Goal: Find specific page/section: Find specific page/section

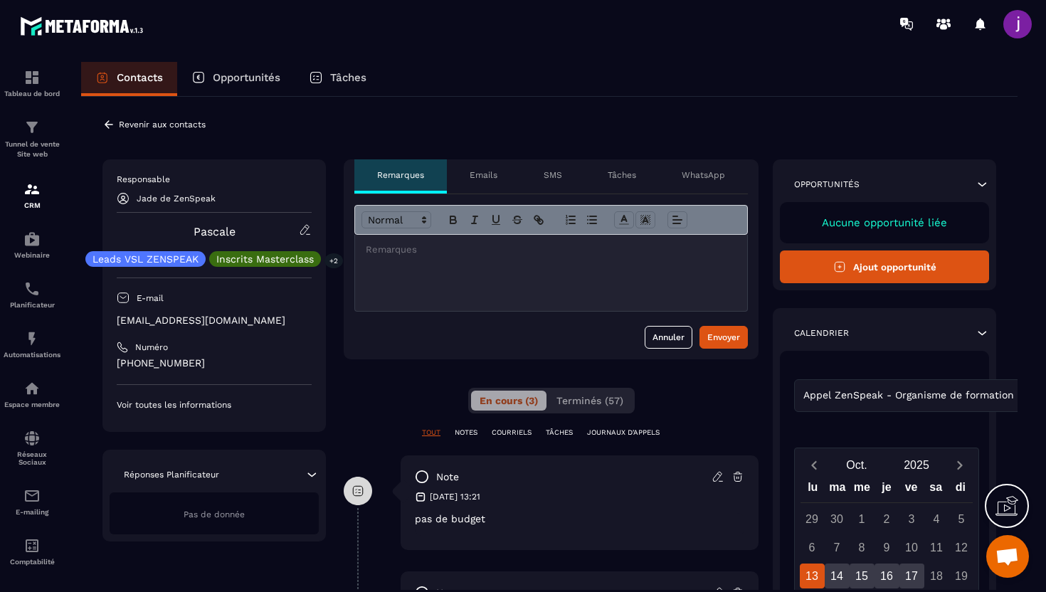
click at [303, 231] on icon at bounding box center [305, 229] width 13 height 13
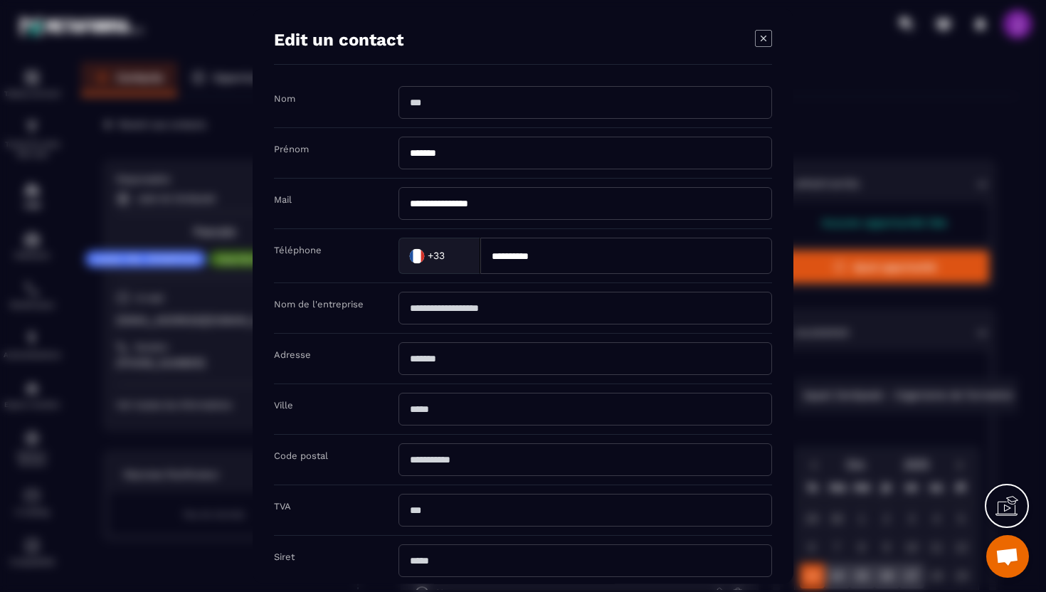
click at [210, 237] on div "Modal window" at bounding box center [523, 296] width 1046 height 592
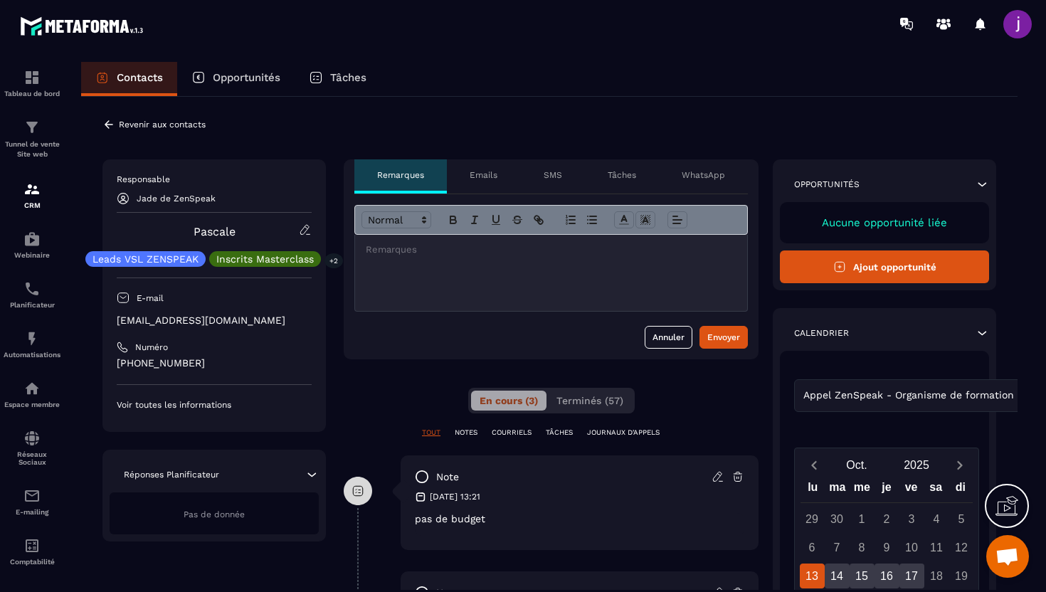
click at [101, 120] on div "**********" at bounding box center [549, 494] width 936 height 795
click at [108, 128] on icon at bounding box center [109, 124] width 9 height 8
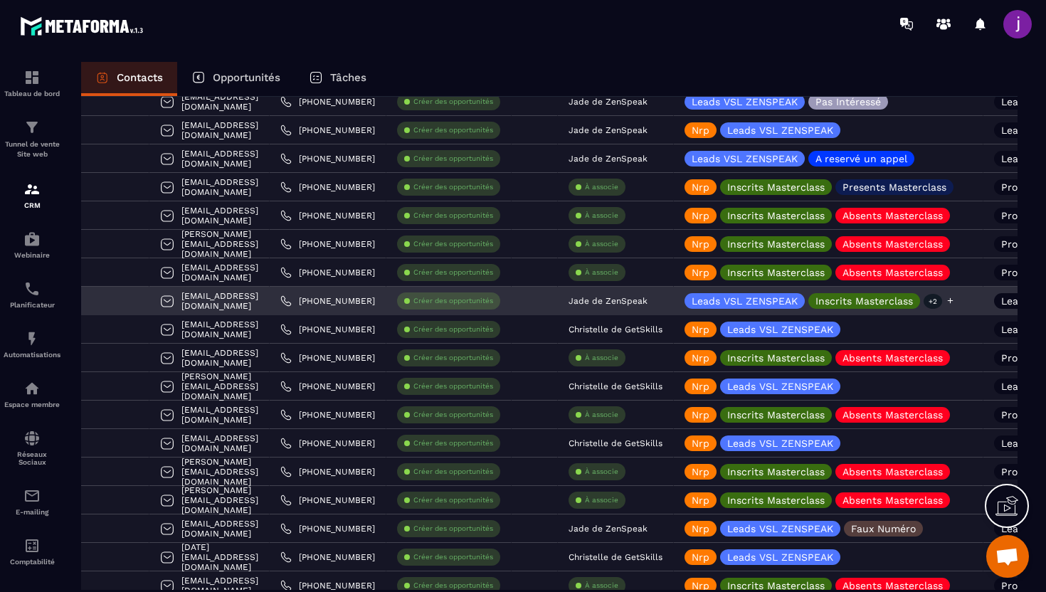
scroll to position [0, 142]
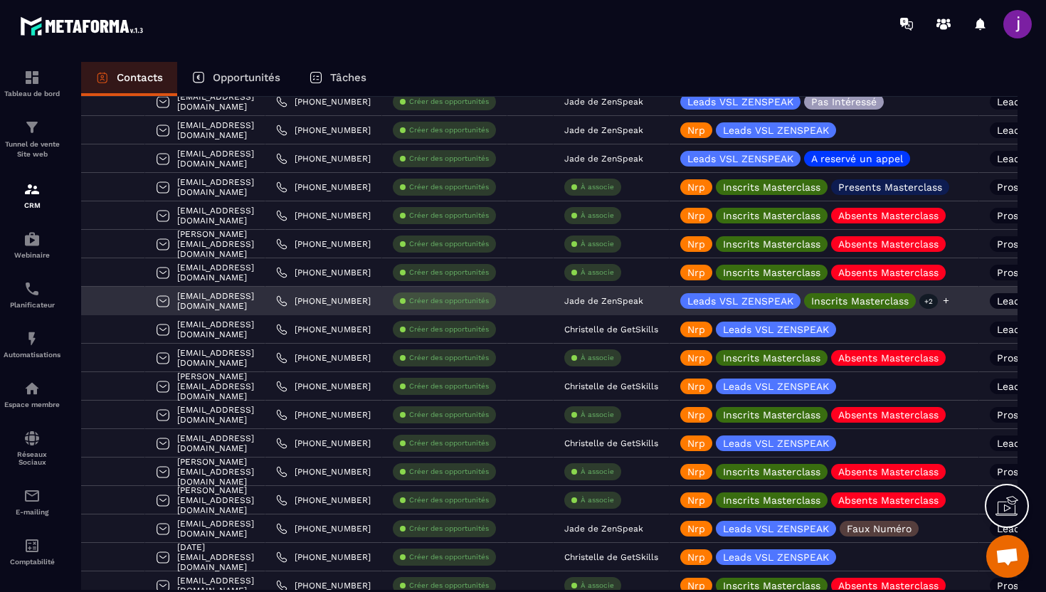
click at [946, 299] on div "Leads VSL ZENSPEAK Inscrits Masterclass +2" at bounding box center [815, 301] width 270 height 16
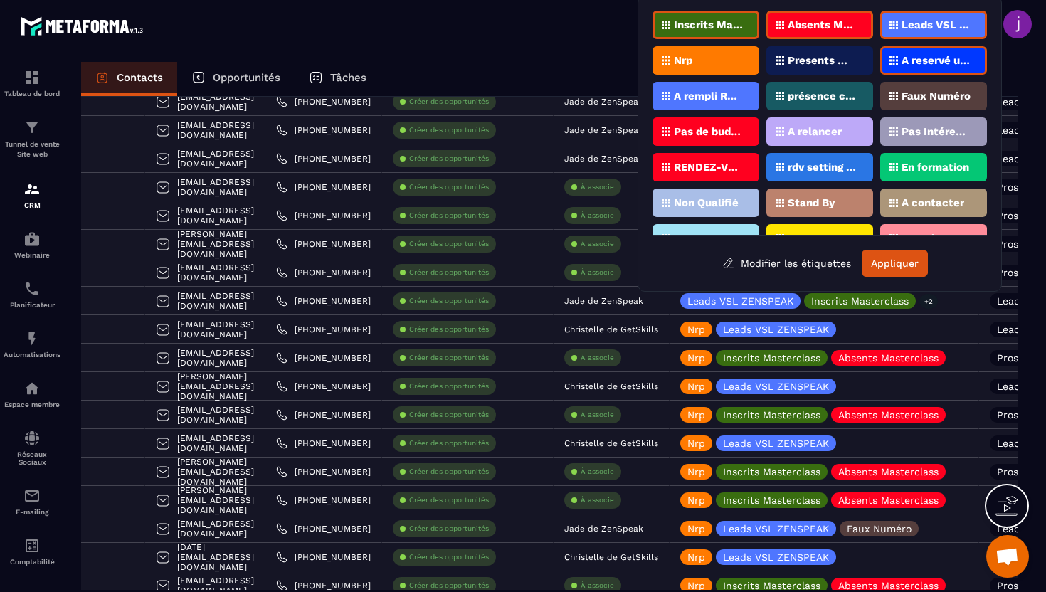
click at [846, 18] on div "Absents Masterclass" at bounding box center [819, 25] width 107 height 28
click at [939, 30] on div "Leads VSL ZENSPEAK" at bounding box center [933, 25] width 107 height 28
click at [939, 52] on div "A reservé un appel" at bounding box center [933, 60] width 107 height 28
click at [936, 23] on p "Leads VSL ZENSPEAK" at bounding box center [936, 25] width 69 height 10
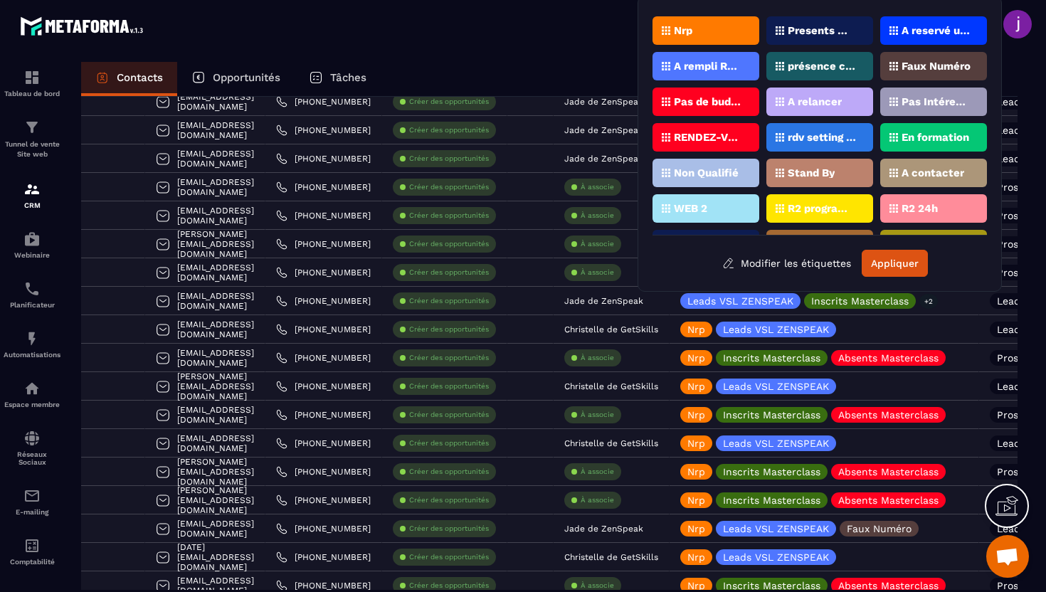
scroll to position [35, 0]
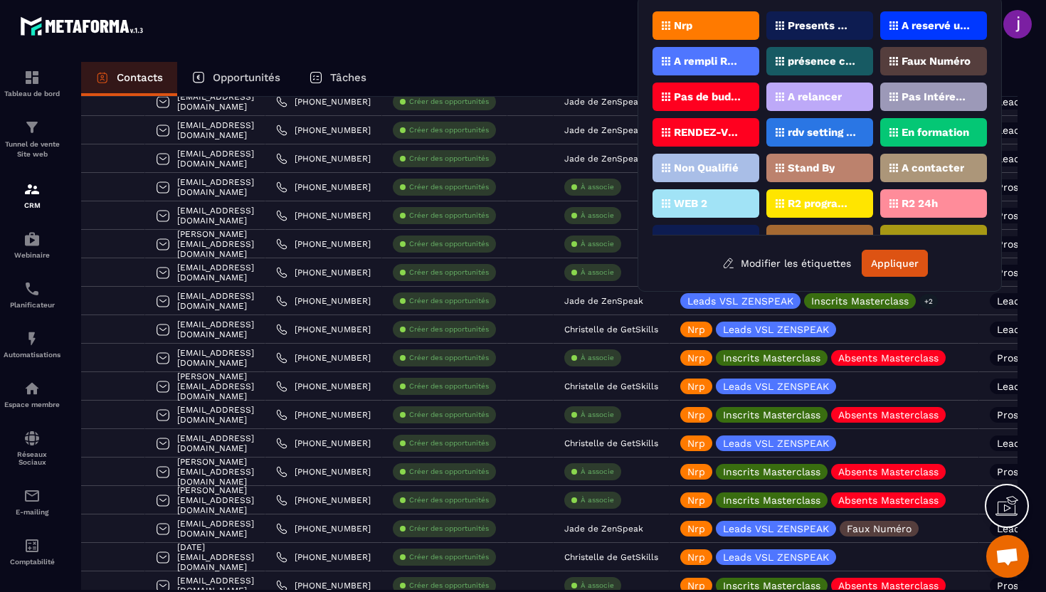
click at [713, 95] on p "Pas de budget" at bounding box center [708, 97] width 69 height 10
click at [885, 247] on div "Inscrits Masterclass Absents Masterclass Leads VSL ZENSPEAK Nrp Presents Master…" at bounding box center [819, 144] width 334 height 266
click at [885, 258] on button "Appliquer" at bounding box center [895, 263] width 66 height 27
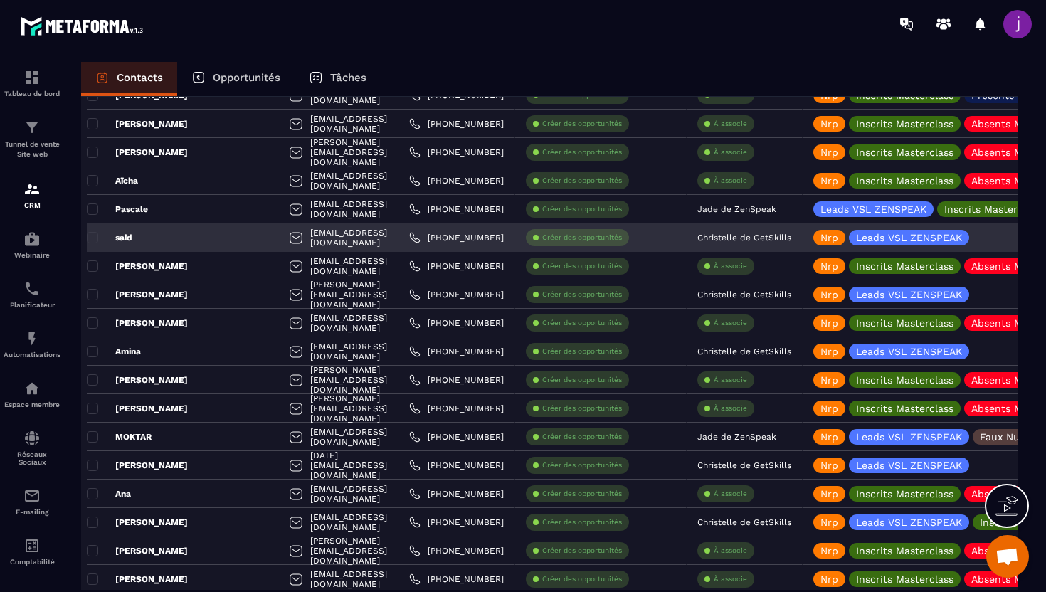
scroll to position [0, 0]
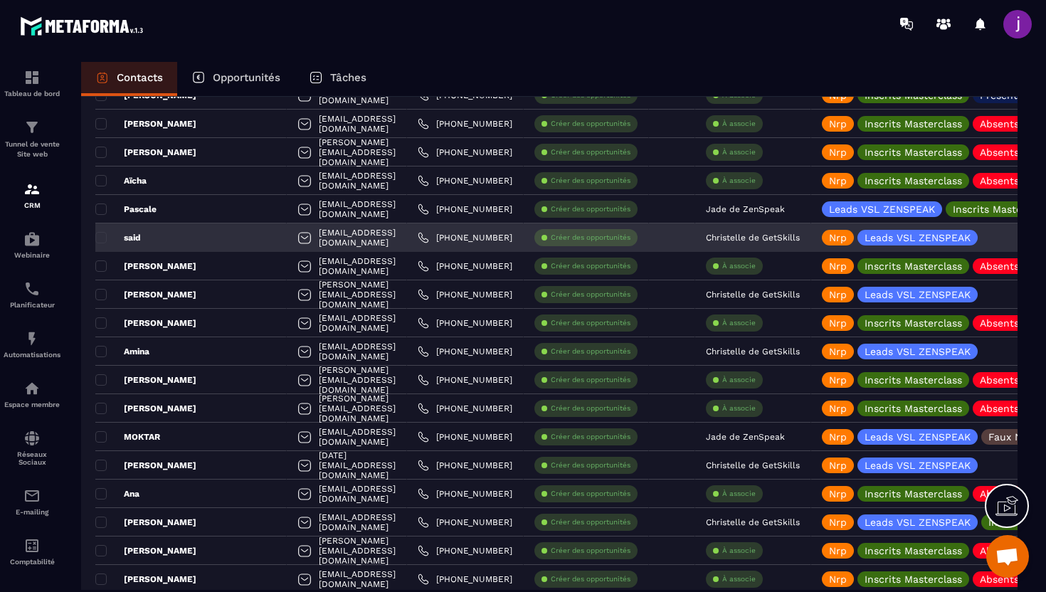
click at [216, 236] on div "said" at bounding box center [190, 237] width 191 height 28
